Goal: Transaction & Acquisition: Purchase product/service

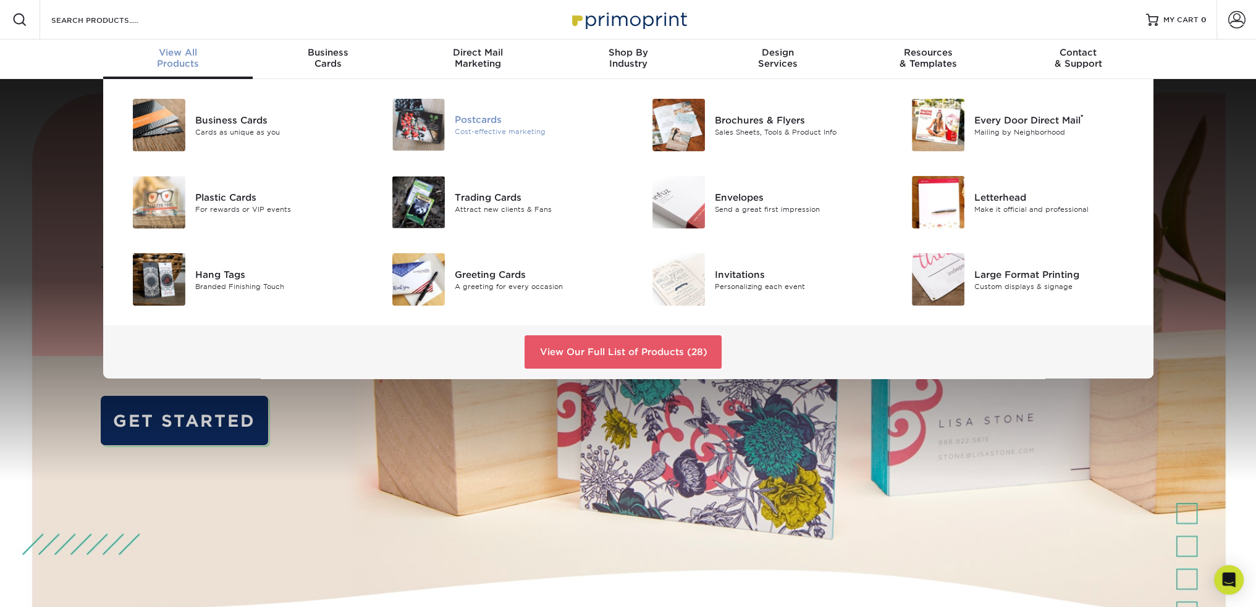
click at [479, 120] on div "Postcards" at bounding box center [537, 120] width 164 height 14
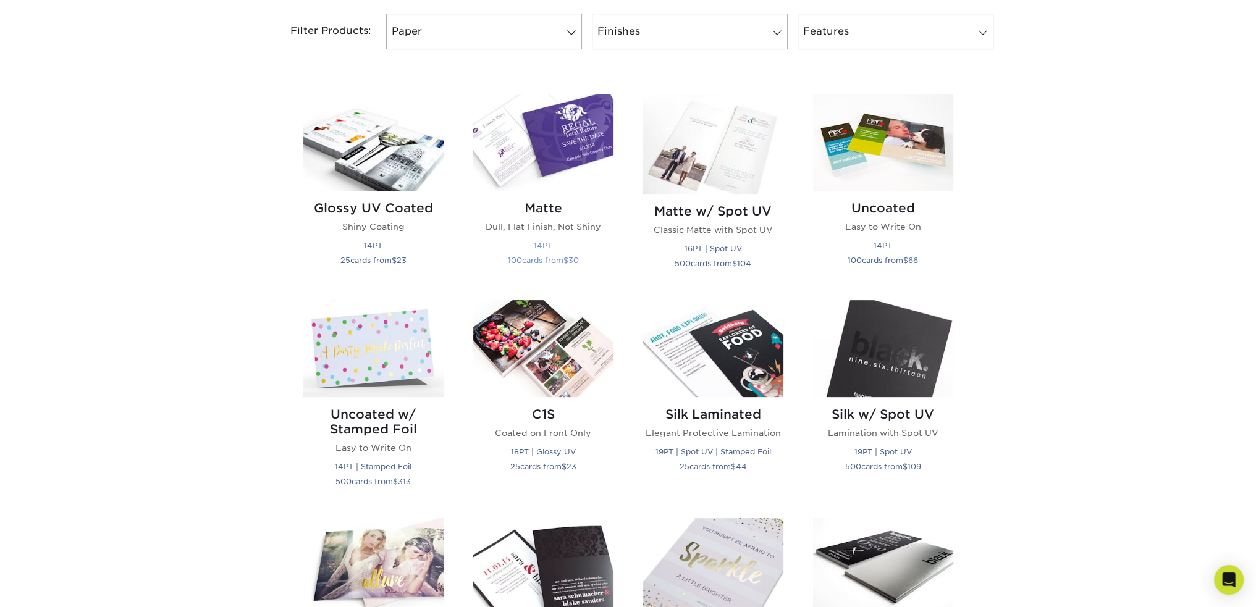
scroll to position [494, 0]
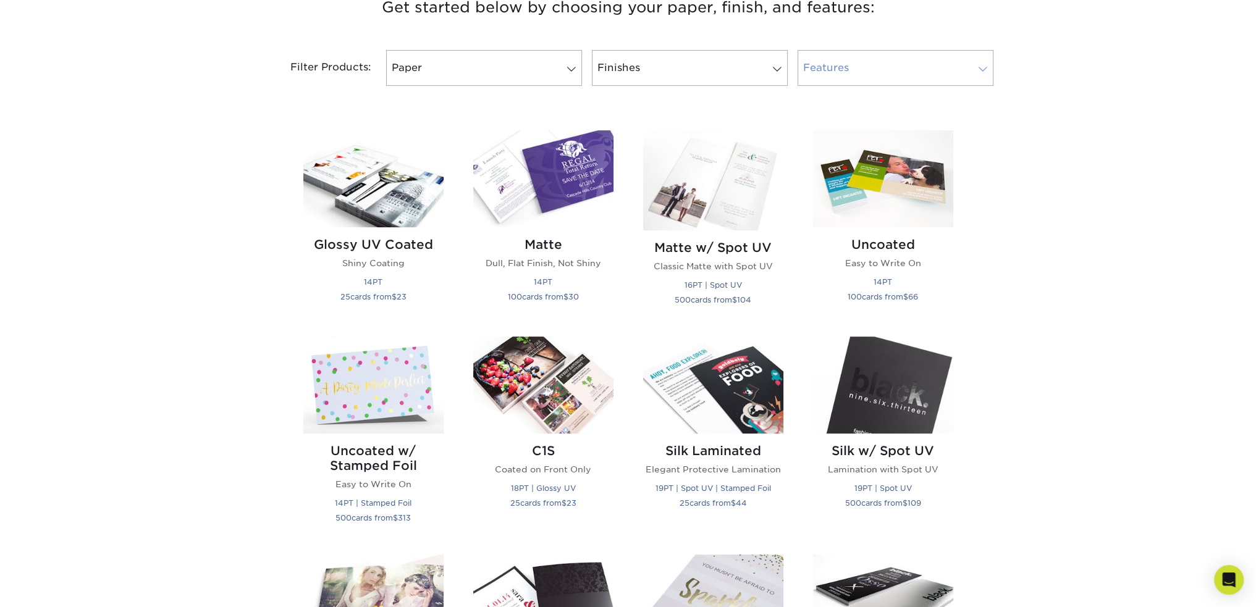
click at [989, 67] on span at bounding box center [982, 69] width 17 height 10
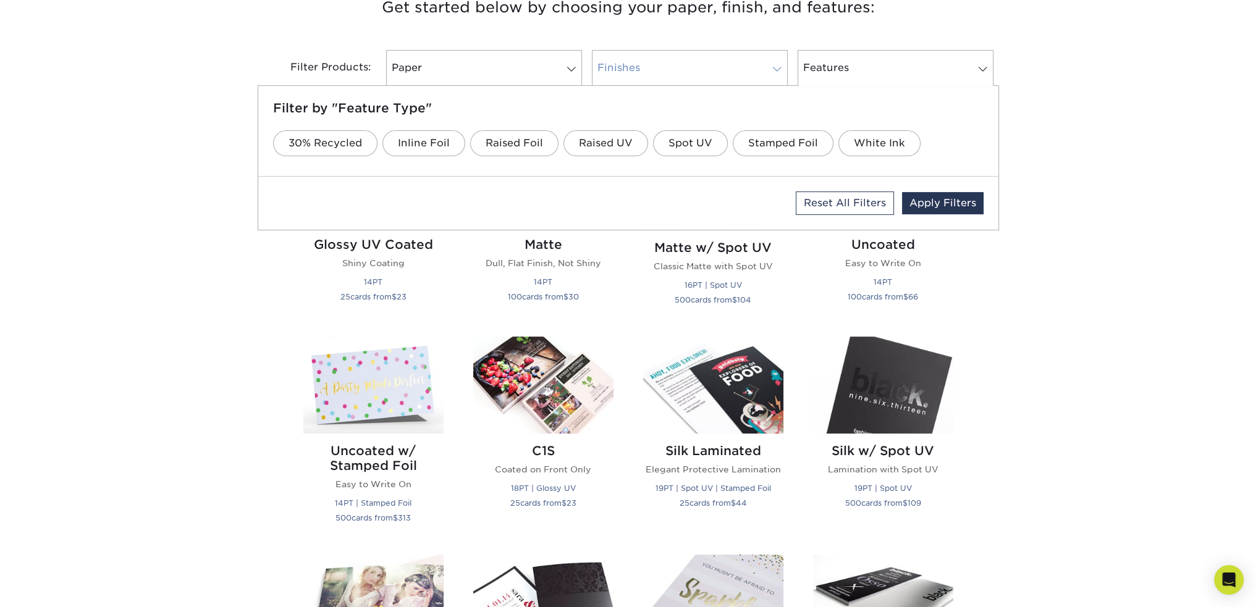
click at [684, 65] on link "Finishes" at bounding box center [690, 68] width 196 height 36
click at [571, 70] on span at bounding box center [571, 69] width 17 height 10
click at [631, 141] on link "30% Recycled" at bounding box center [633, 143] width 104 height 26
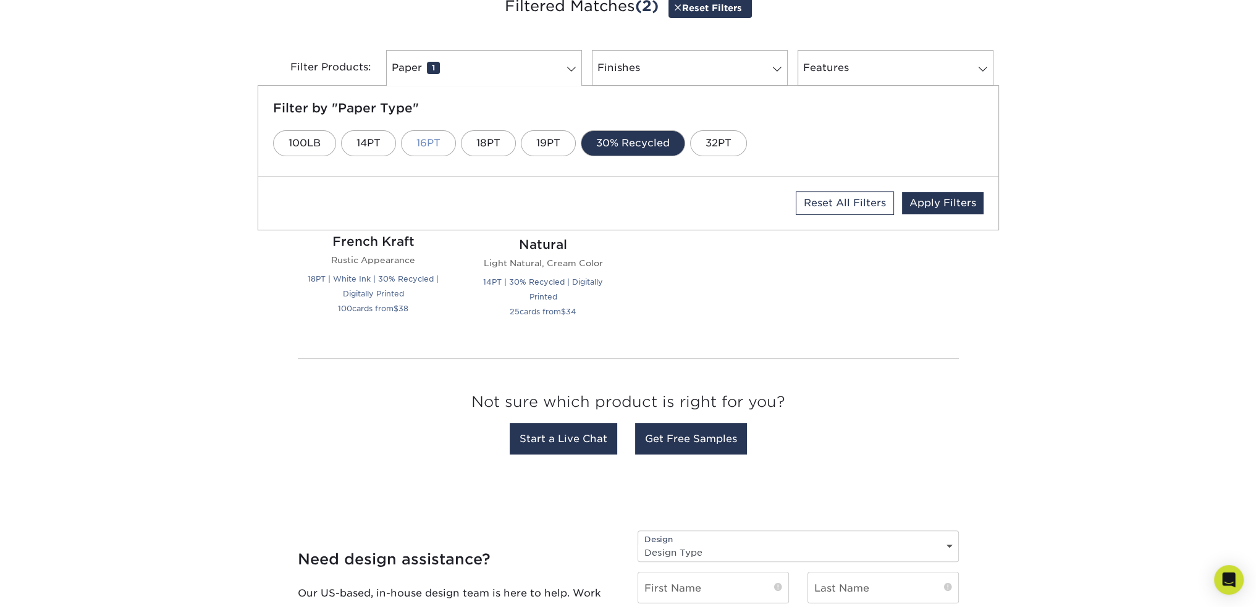
click at [435, 146] on link "16PT" at bounding box center [428, 143] width 55 height 26
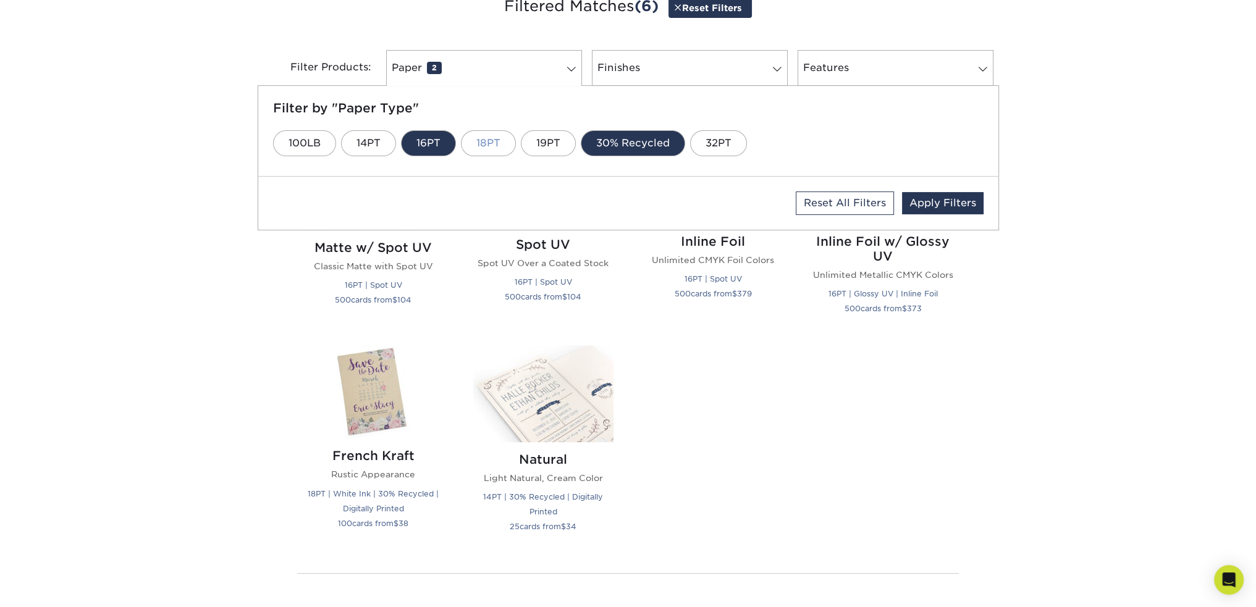
click at [497, 138] on link "18PT" at bounding box center [488, 143] width 55 height 26
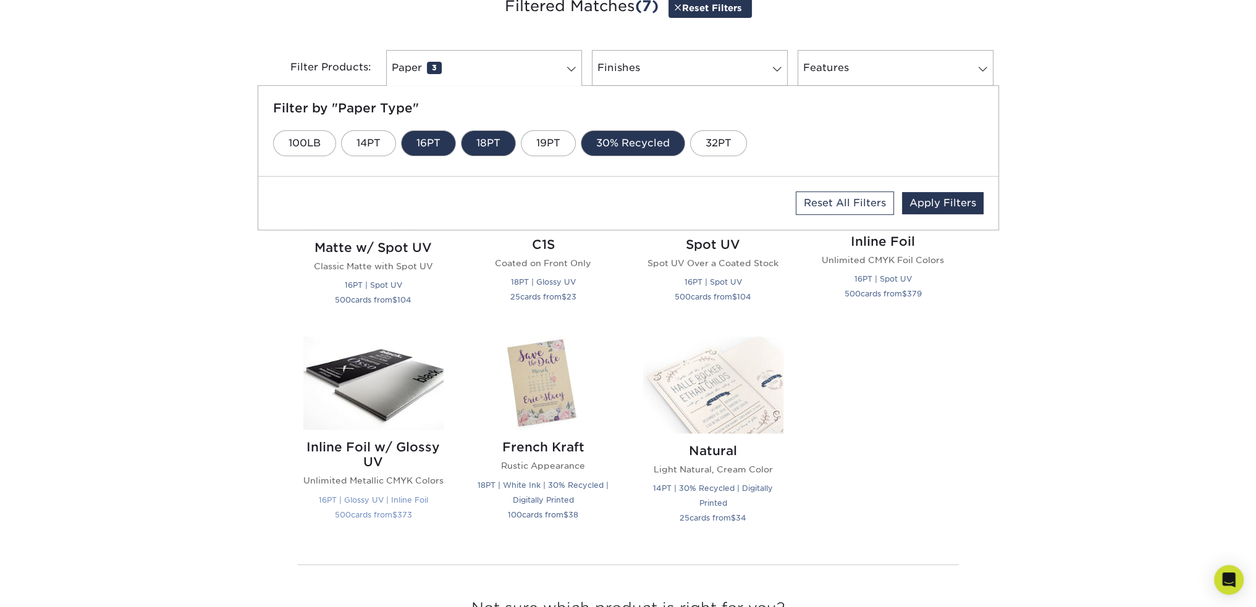
click at [390, 393] on img at bounding box center [373, 383] width 140 height 93
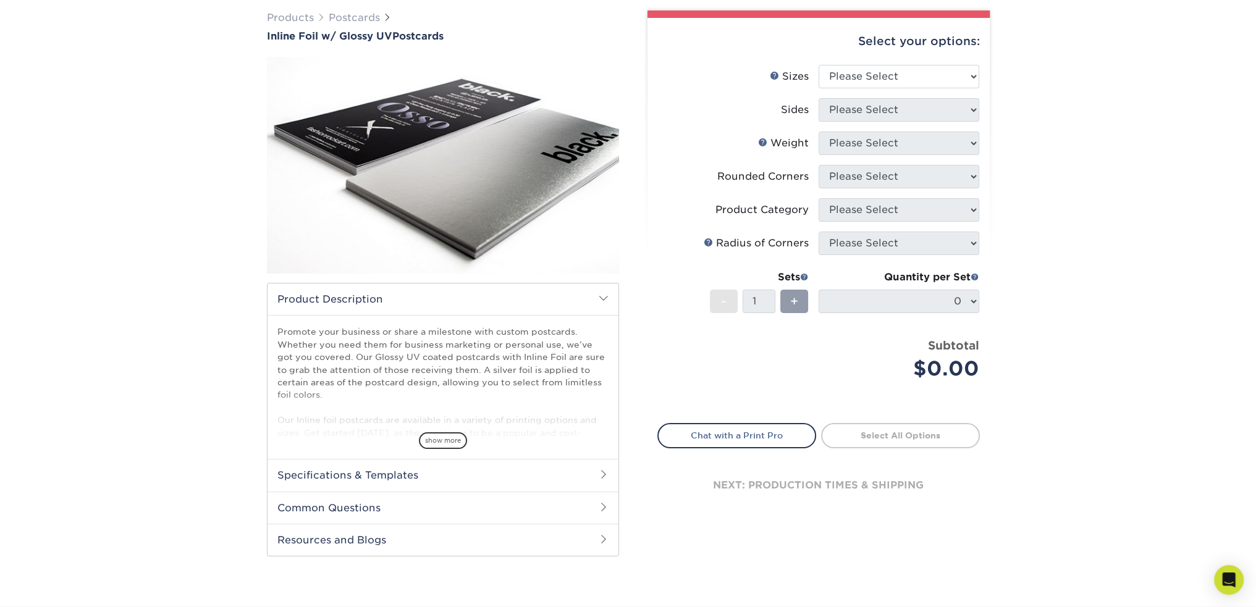
scroll to position [124, 0]
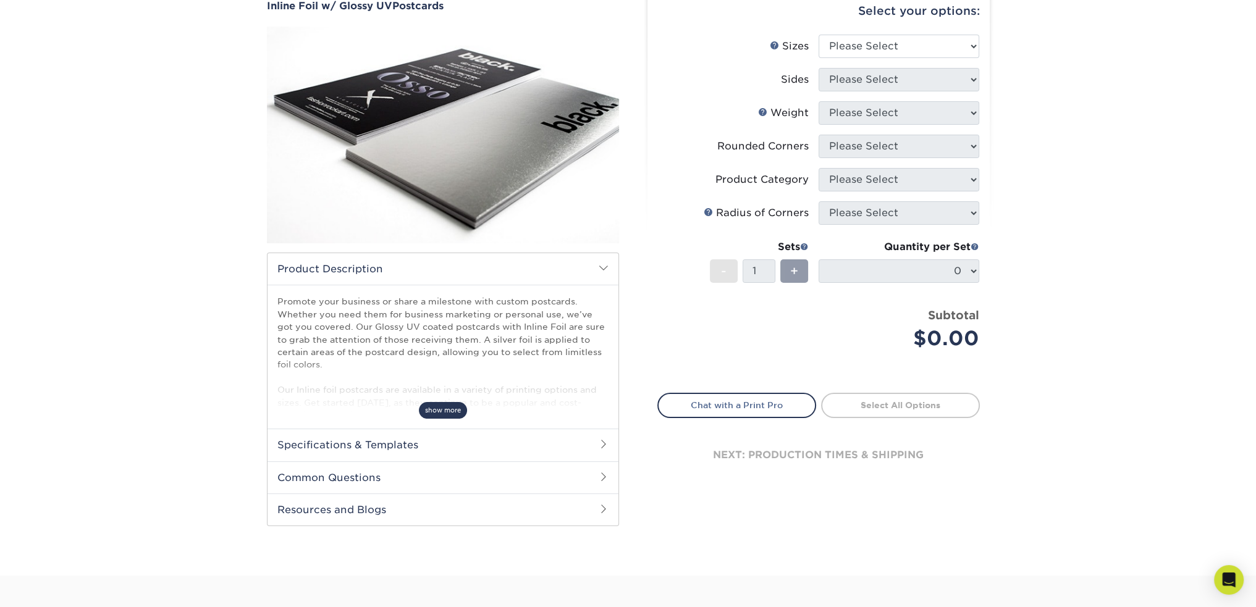
click at [447, 411] on span "show more" at bounding box center [443, 410] width 48 height 17
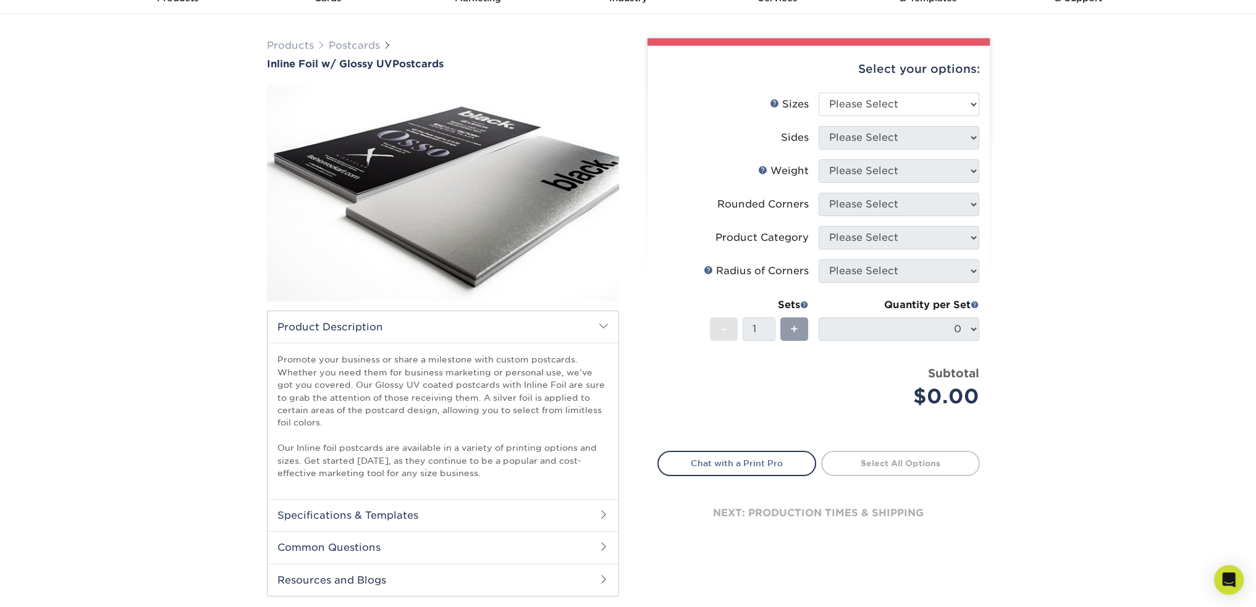
scroll to position [0, 0]
